Goal: Entertainment & Leisure: Browse casually

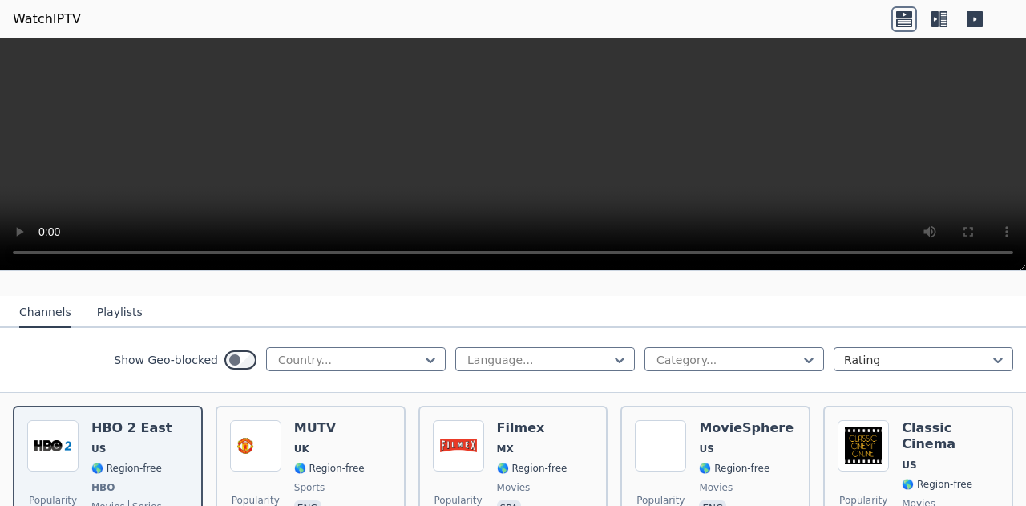
scroll to position [161, 0]
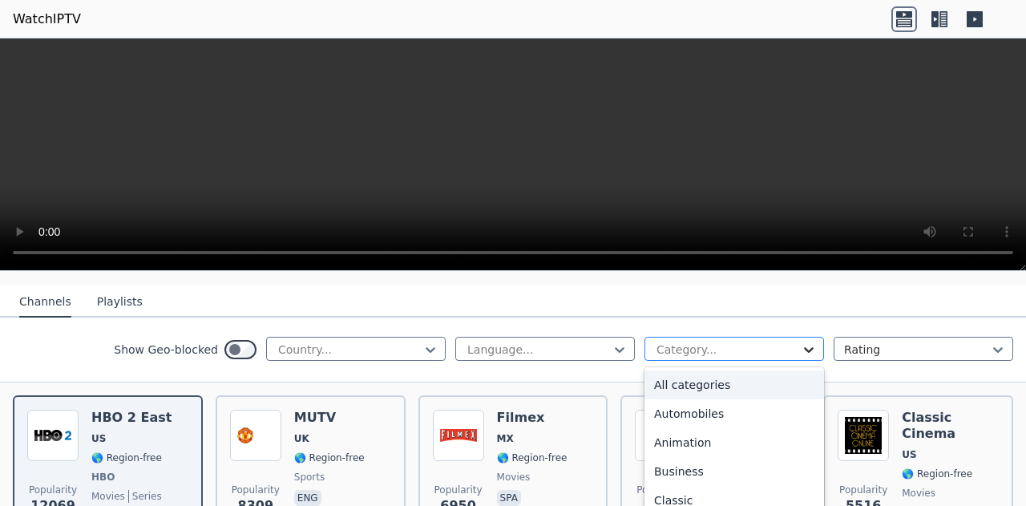
click at [804, 347] on icon at bounding box center [809, 350] width 10 height 6
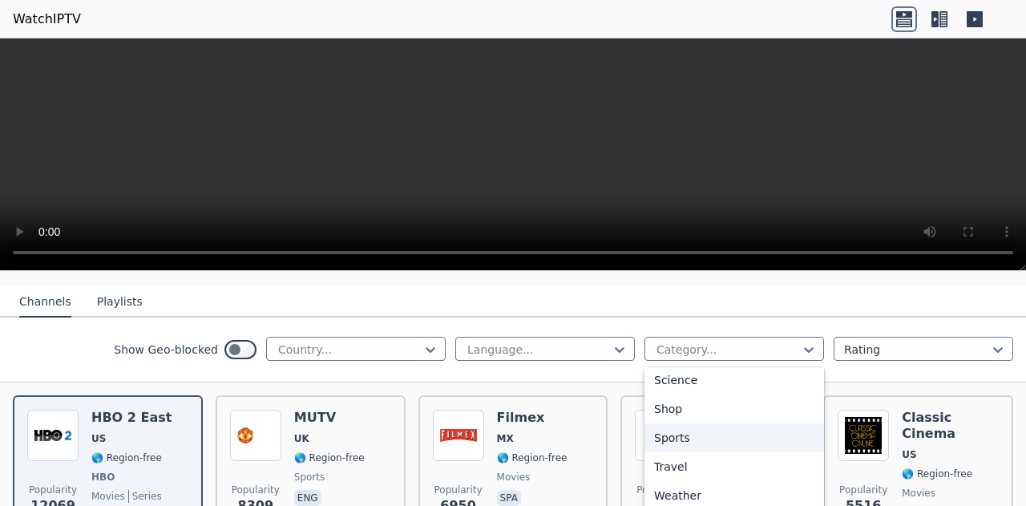
click at [667, 427] on div "Sports" at bounding box center [735, 437] width 180 height 29
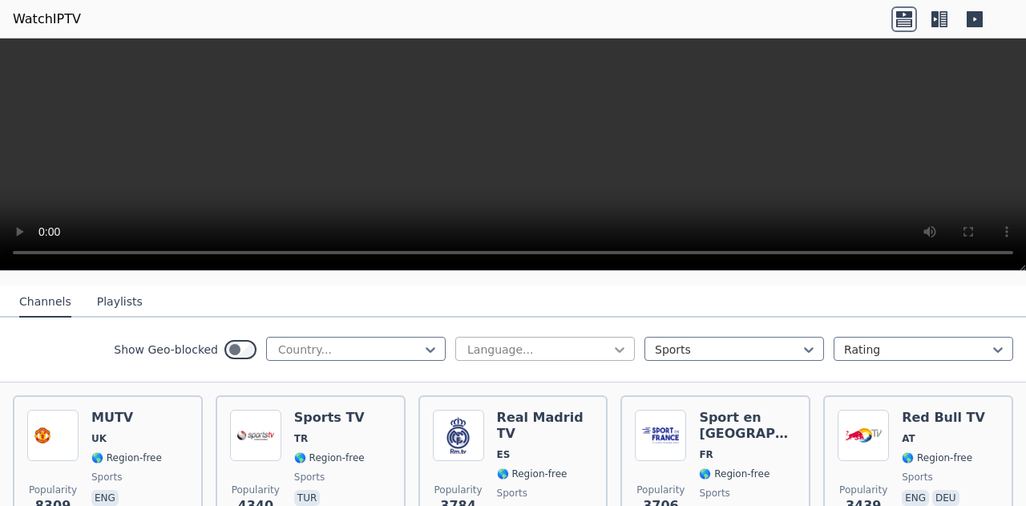
click at [613, 342] on icon at bounding box center [620, 350] width 16 height 16
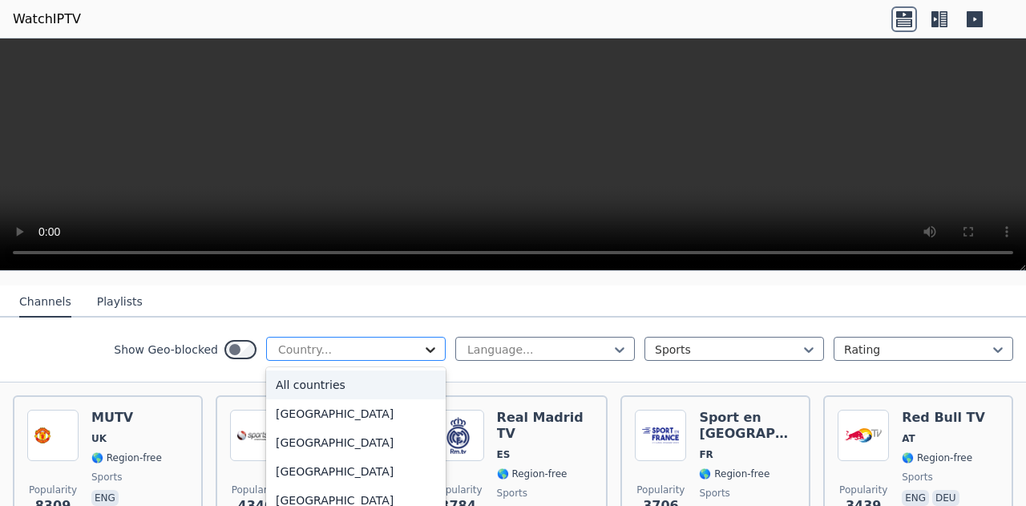
click at [423, 342] on icon at bounding box center [431, 350] width 16 height 16
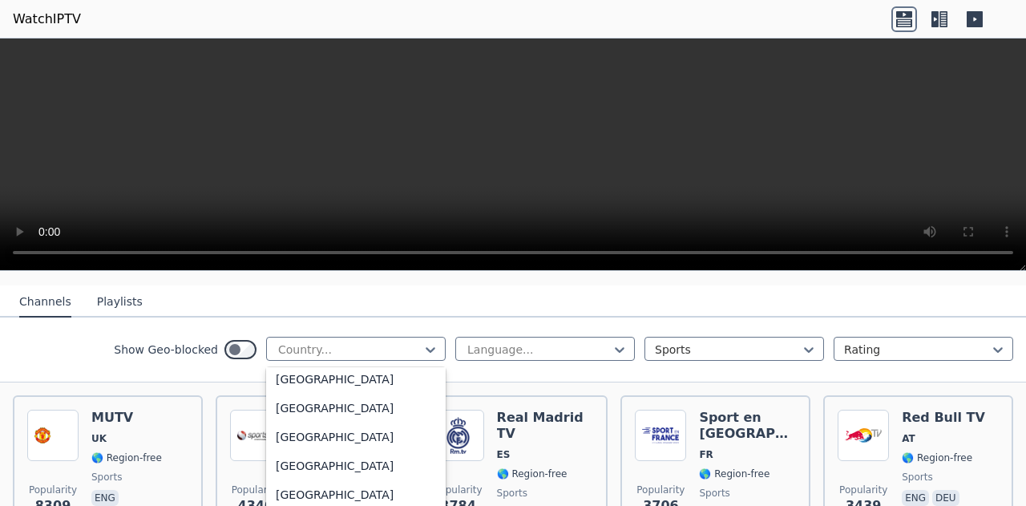
scroll to position [5625, 0]
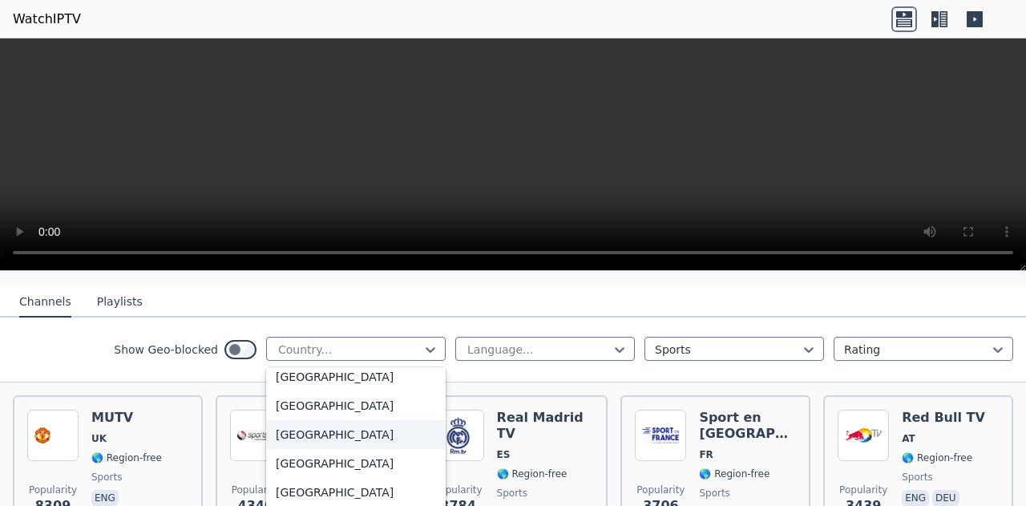
click at [318, 424] on div "[GEOGRAPHIC_DATA]" at bounding box center [356, 434] width 180 height 29
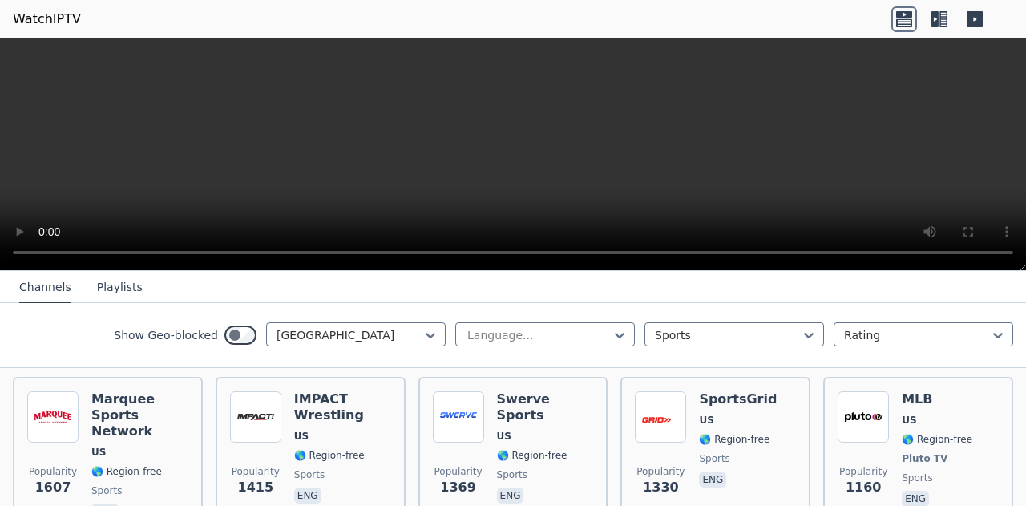
scroll to position [180, 0]
